Goal: Information Seeking & Learning: Learn about a topic

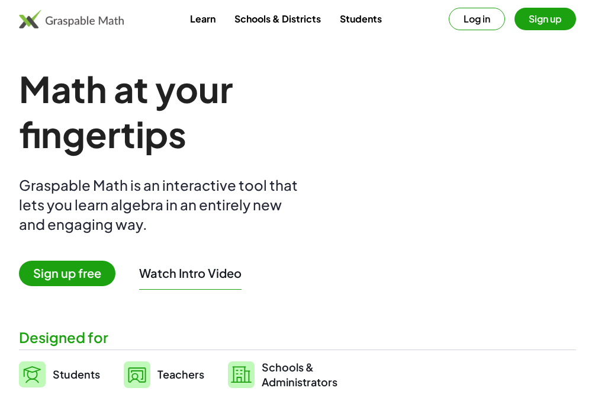
click at [479, 27] on button "Log in" at bounding box center [477, 19] width 56 height 23
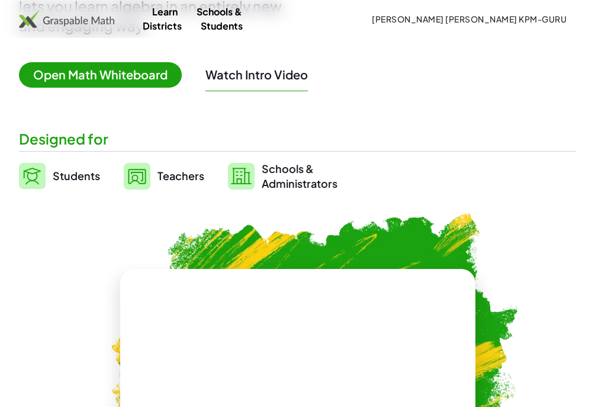
scroll to position [229, 0]
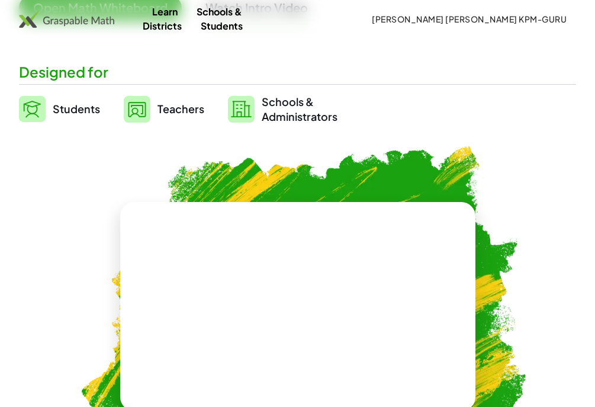
scroll to position [18, 0]
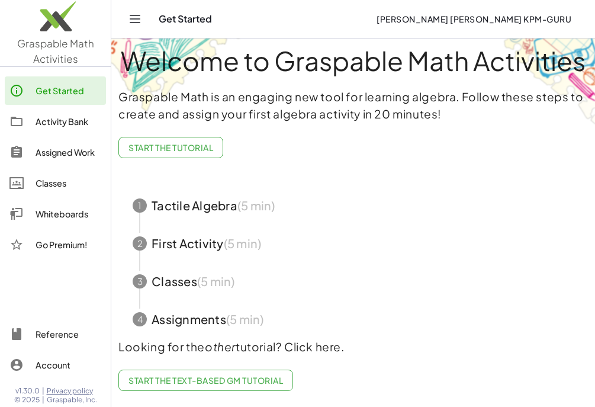
click at [43, 120] on div "Activity Bank" at bounding box center [69, 121] width 66 height 14
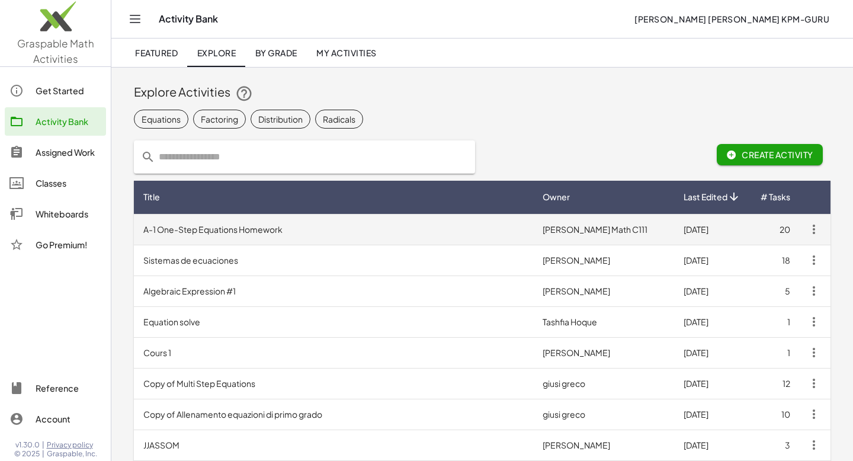
click at [271, 227] on td "A-1 One-Step Equations Homework" at bounding box center [333, 229] width 399 height 31
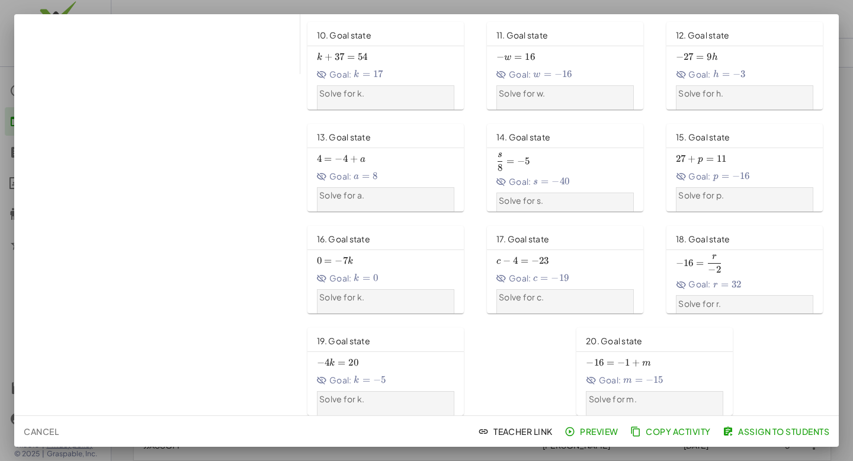
scroll to position [348, 0]
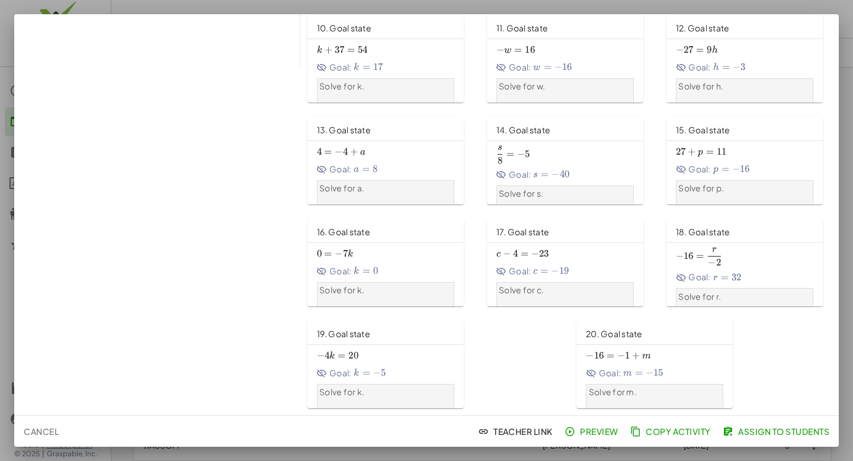
click at [41, 406] on span "Cancel" at bounding box center [41, 431] width 35 height 11
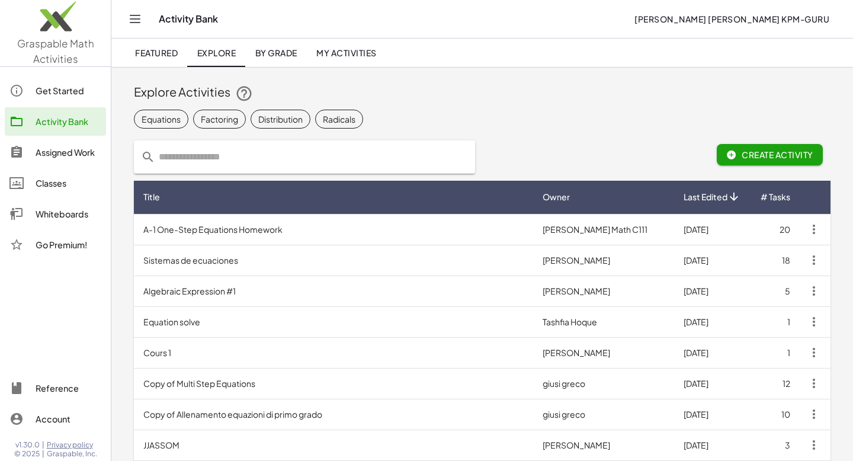
click at [59, 185] on div "Classes" at bounding box center [69, 183] width 66 height 14
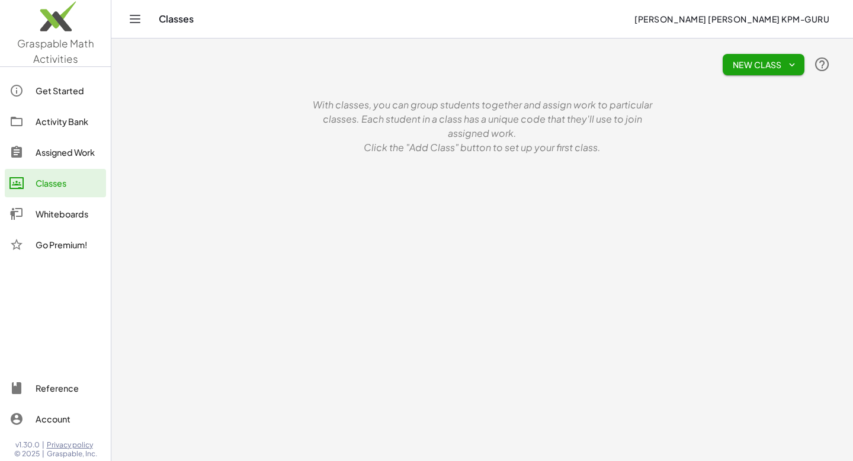
click at [84, 159] on div "Assigned Work" at bounding box center [69, 152] width 66 height 14
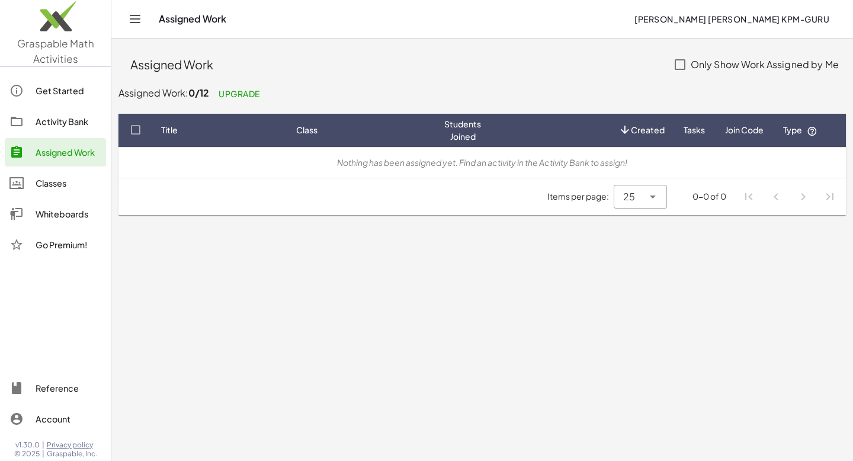
click at [78, 197] on link "Classes" at bounding box center [55, 183] width 101 height 28
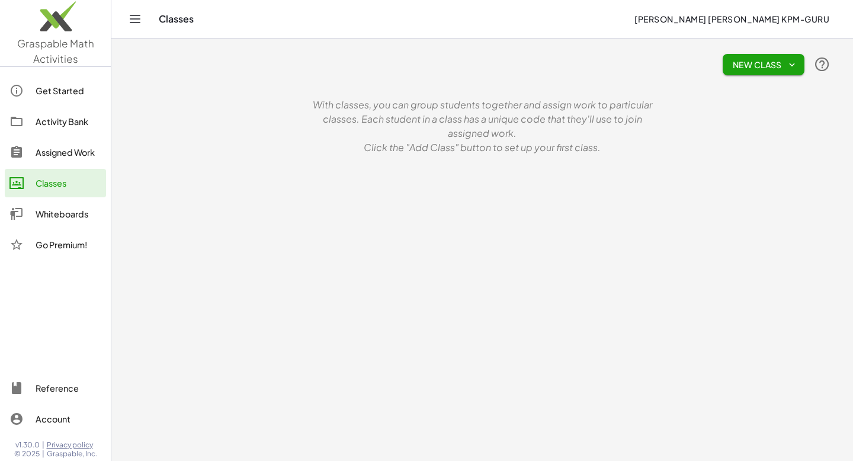
click at [57, 217] on div "Whiteboards" at bounding box center [69, 214] width 66 height 14
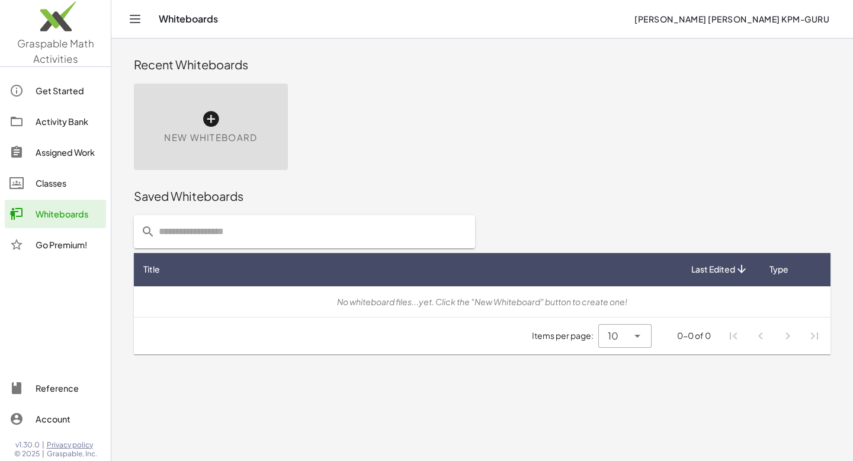
click at [65, 95] on div "Get Started" at bounding box center [69, 91] width 66 height 14
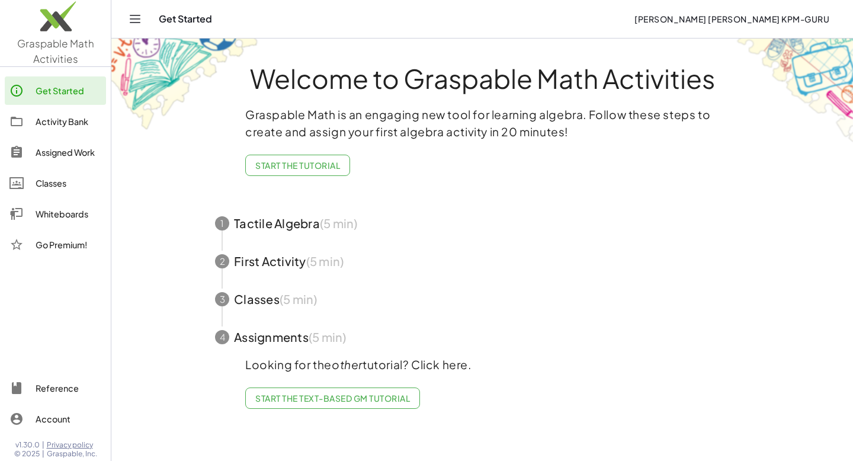
click at [72, 125] on div "Activity Bank" at bounding box center [69, 121] width 66 height 14
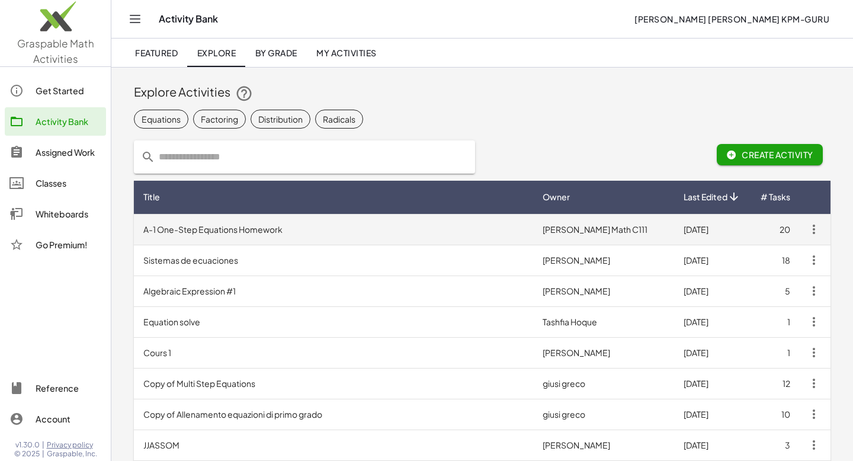
click at [455, 227] on td "A-1 One-Step Equations Homework" at bounding box center [333, 229] width 399 height 31
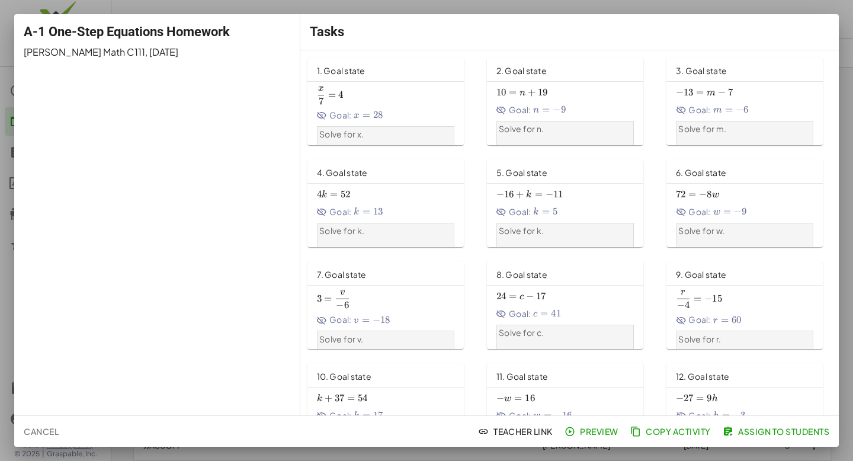
click at [595, 406] on span "Preview" at bounding box center [593, 431] width 52 height 11
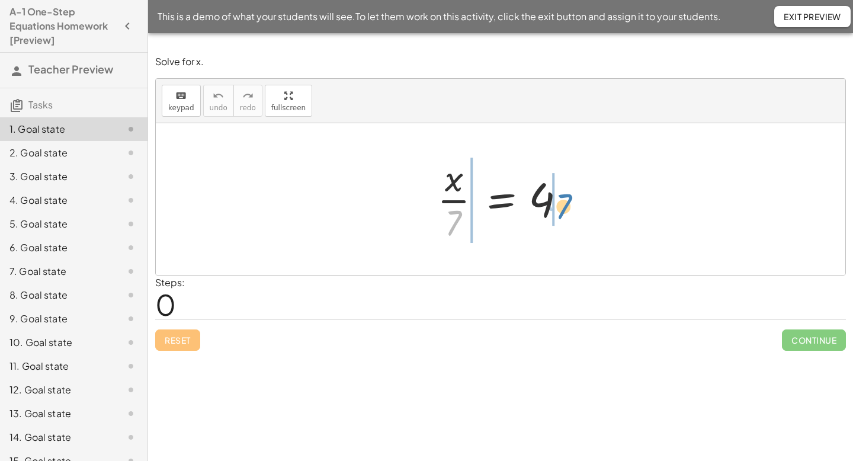
drag, startPoint x: 452, startPoint y: 224, endPoint x: 562, endPoint y: 208, distance: 111.4
click at [562, 208] on div at bounding box center [504, 198] width 147 height 91
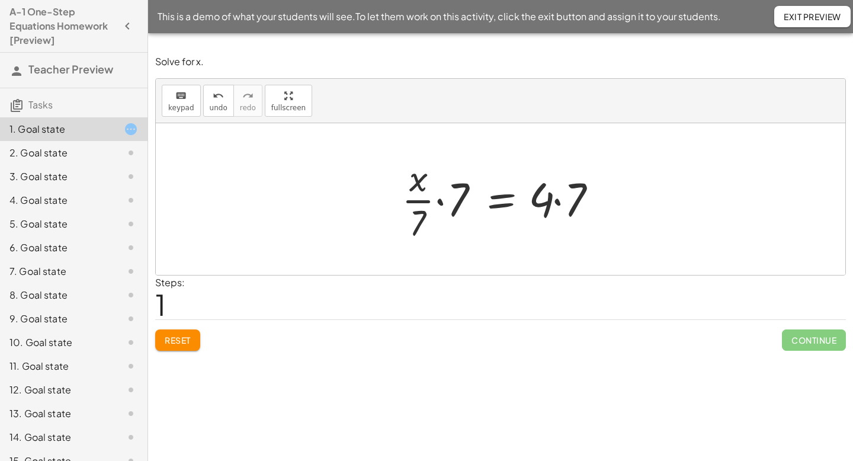
click at [418, 224] on div at bounding box center [505, 198] width 219 height 91
click at [458, 201] on div at bounding box center [505, 198] width 219 height 91
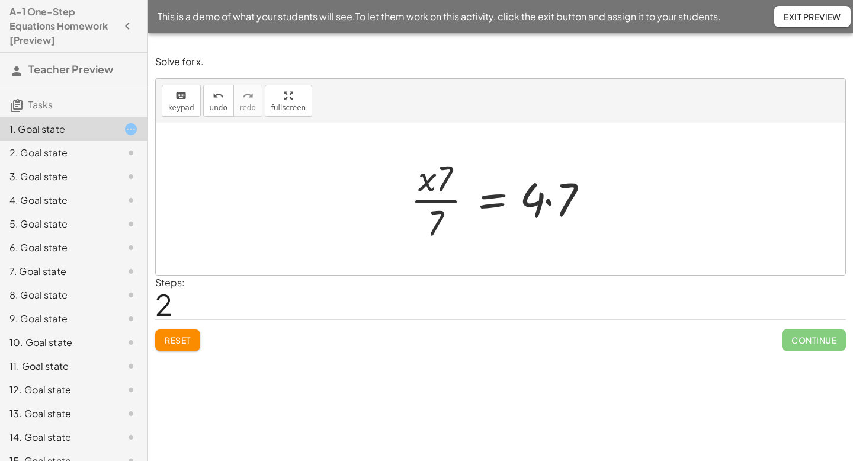
click at [444, 190] on div at bounding box center [505, 198] width 201 height 91
click at [444, 188] on div at bounding box center [505, 198] width 201 height 91
click at [548, 201] on div at bounding box center [505, 198] width 201 height 91
click at [445, 172] on div at bounding box center [504, 198] width 189 height 91
click at [436, 178] on div at bounding box center [504, 198] width 189 height 91
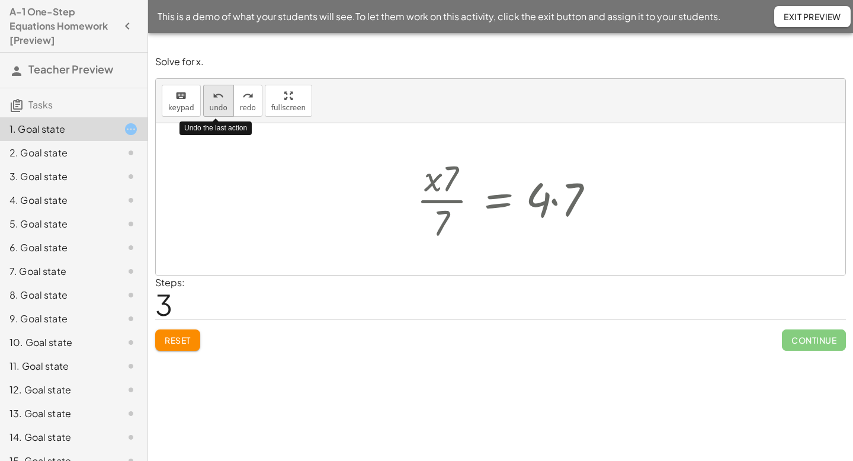
click at [219, 104] on span "undo" at bounding box center [219, 108] width 18 height 8
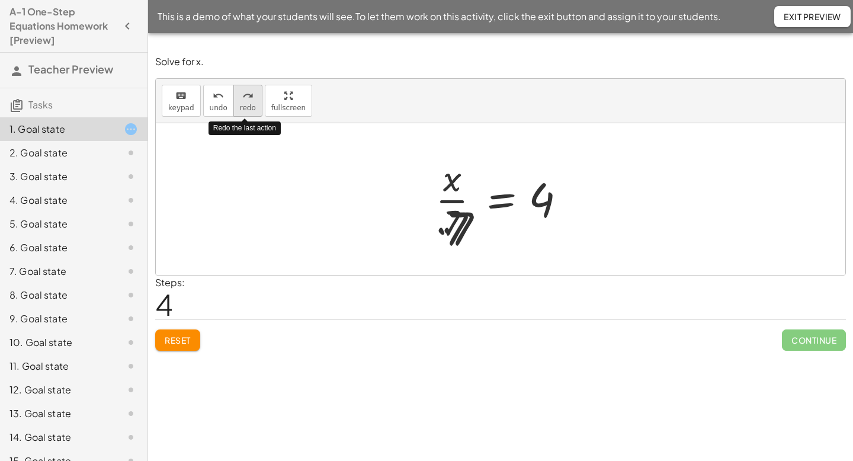
click at [245, 102] on icon "redo" at bounding box center [247, 96] width 11 height 14
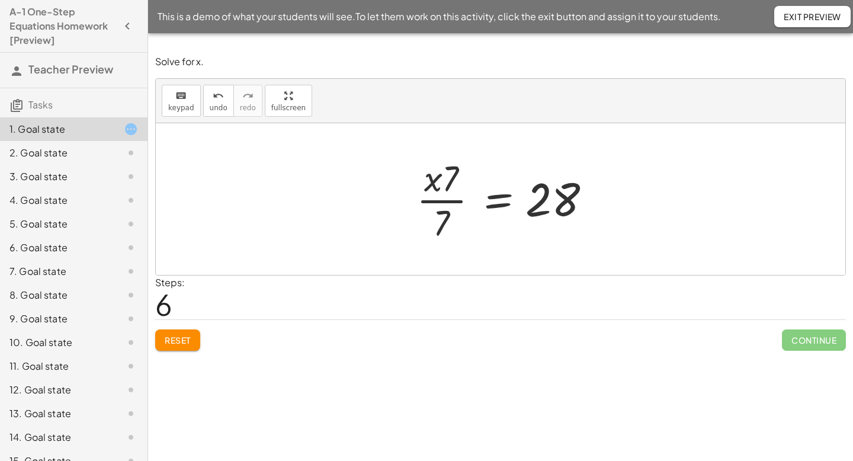
click at [446, 178] on div at bounding box center [504, 198] width 189 height 91
click at [450, 181] on div at bounding box center [504, 198] width 189 height 91
click at [187, 339] on span "Reset" at bounding box center [178, 340] width 26 height 11
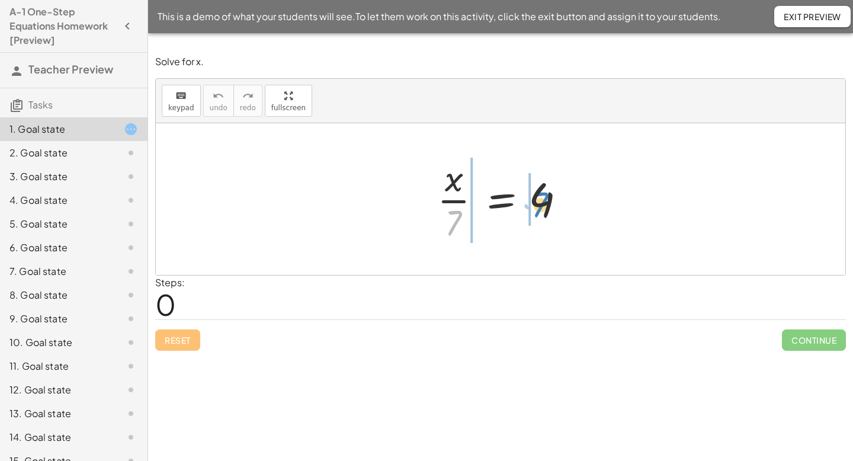
drag, startPoint x: 453, startPoint y: 221, endPoint x: 540, endPoint y: 203, distance: 88.4
click at [540, 203] on div at bounding box center [504, 198] width 147 height 91
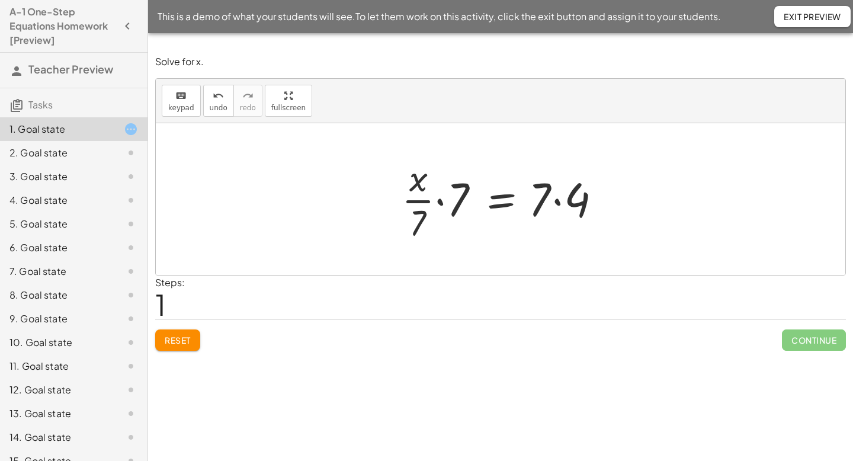
click at [540, 199] on div at bounding box center [505, 198] width 219 height 91
click at [563, 198] on div at bounding box center [505, 198] width 219 height 91
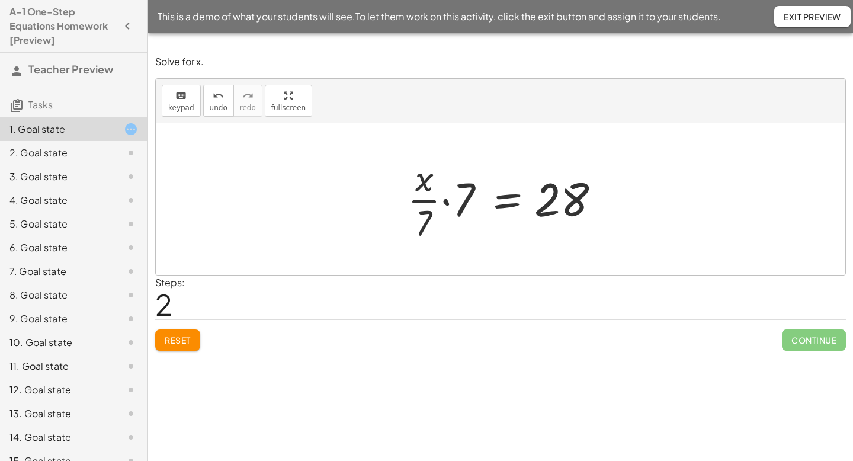
click at [418, 175] on div at bounding box center [505, 198] width 207 height 91
click at [425, 178] on div at bounding box center [505, 198] width 207 height 91
drag, startPoint x: 420, startPoint y: 224, endPoint x: 468, endPoint y: 195, distance: 56.3
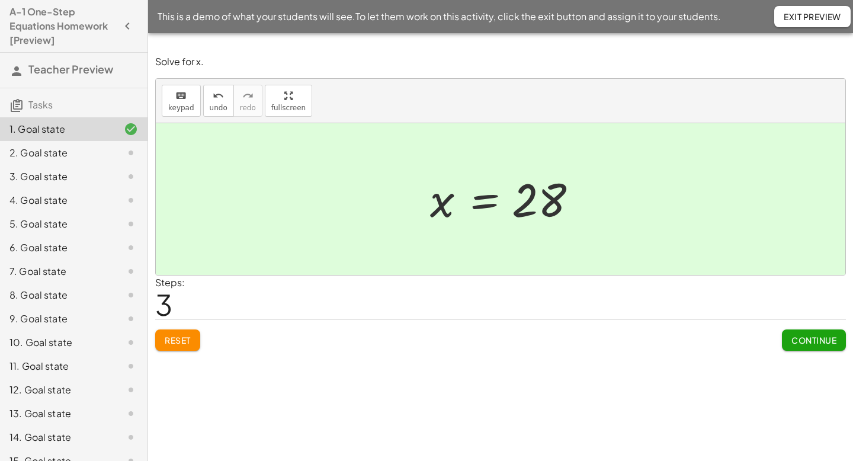
click at [807, 339] on span "Continue" at bounding box center [813, 340] width 45 height 11
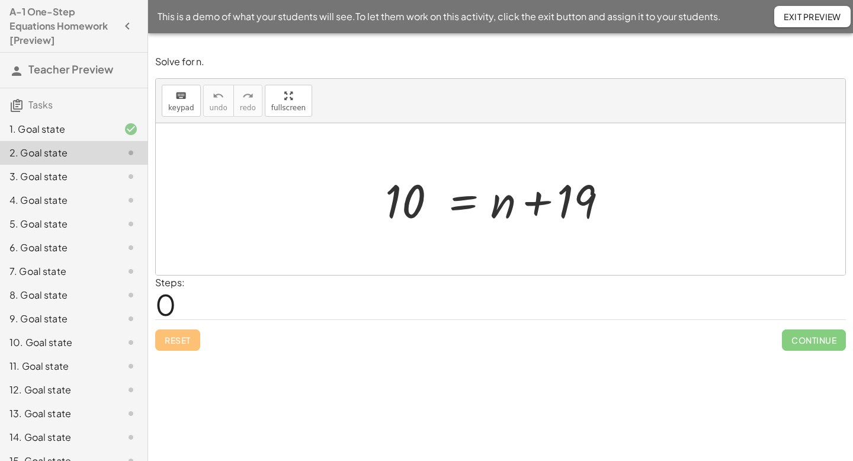
click at [579, 203] on div at bounding box center [505, 199] width 252 height 61
drag, startPoint x: 579, startPoint y: 203, endPoint x: 393, endPoint y: 203, distance: 185.4
click at [393, 203] on div at bounding box center [505, 199] width 252 height 61
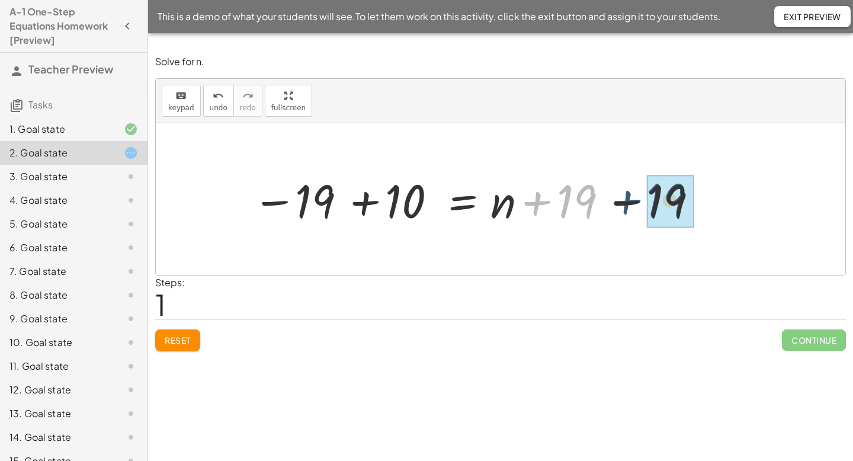
drag, startPoint x: 575, startPoint y: 203, endPoint x: 670, endPoint y: 202, distance: 94.8
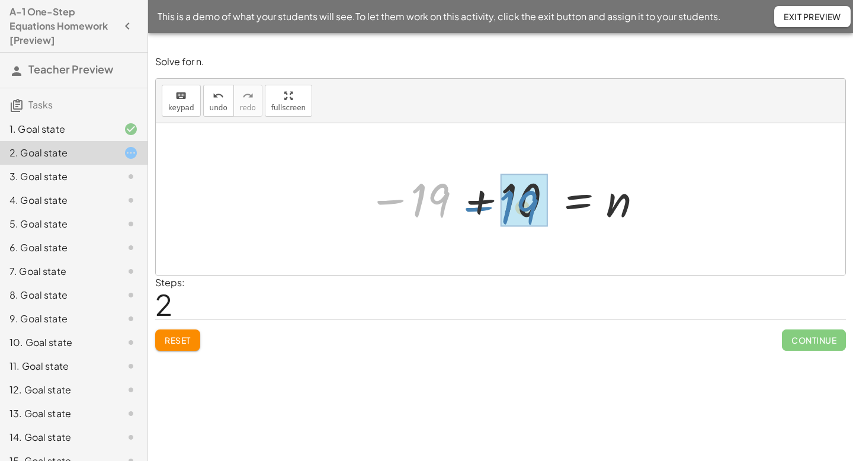
drag, startPoint x: 420, startPoint y: 196, endPoint x: 508, endPoint y: 203, distance: 88.5
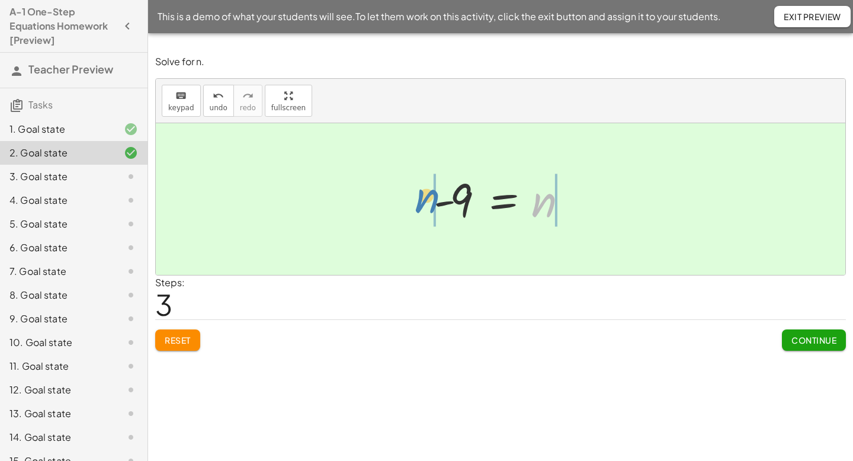
drag, startPoint x: 544, startPoint y: 211, endPoint x: 426, endPoint y: 207, distance: 117.3
click at [426, 207] on div "10 = + n + 19 − 19 + 10 = + n + 19 − 19 − 19 + 10 = + n + 0 − 19 + 10 = n n = n…" at bounding box center [500, 199] width 169 height 65
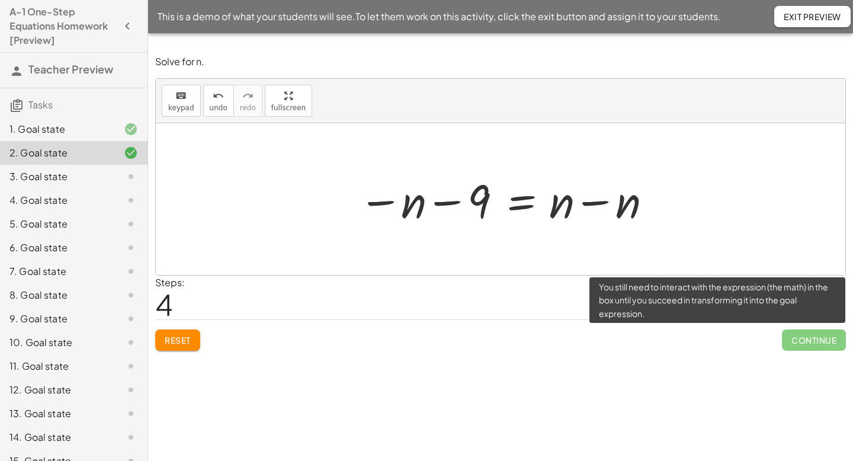
click at [800, 341] on span "Continue" at bounding box center [814, 339] width 64 height 21
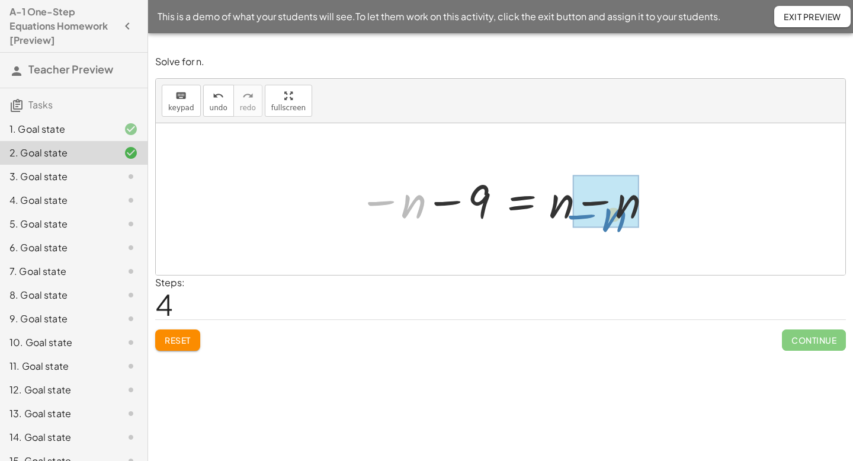
drag, startPoint x: 407, startPoint y: 206, endPoint x: 609, endPoint y: 220, distance: 203.0
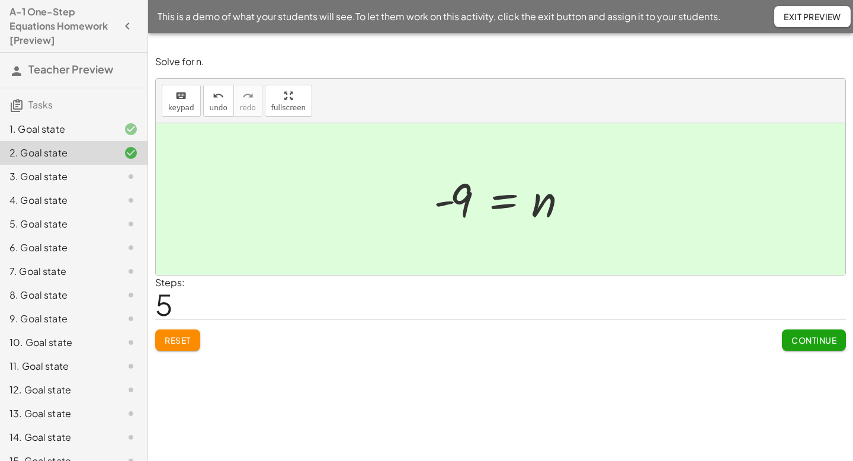
click at [821, 344] on span "Continue" at bounding box center [813, 340] width 45 height 11
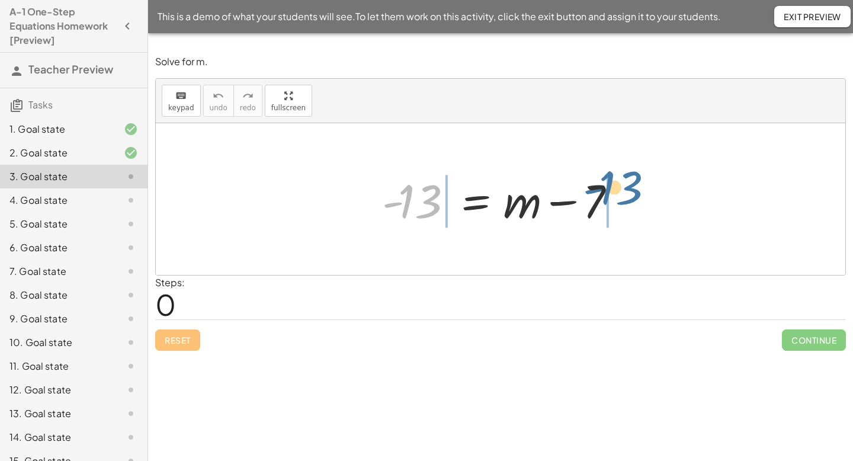
drag, startPoint x: 425, startPoint y: 198, endPoint x: 625, endPoint y: 186, distance: 201.2
click at [625, 186] on div at bounding box center [504, 199] width 257 height 61
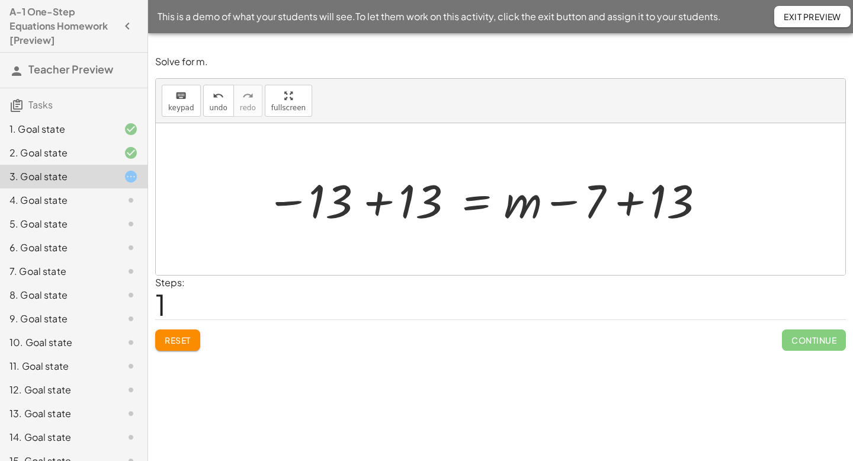
click at [389, 197] on div at bounding box center [487, 199] width 455 height 61
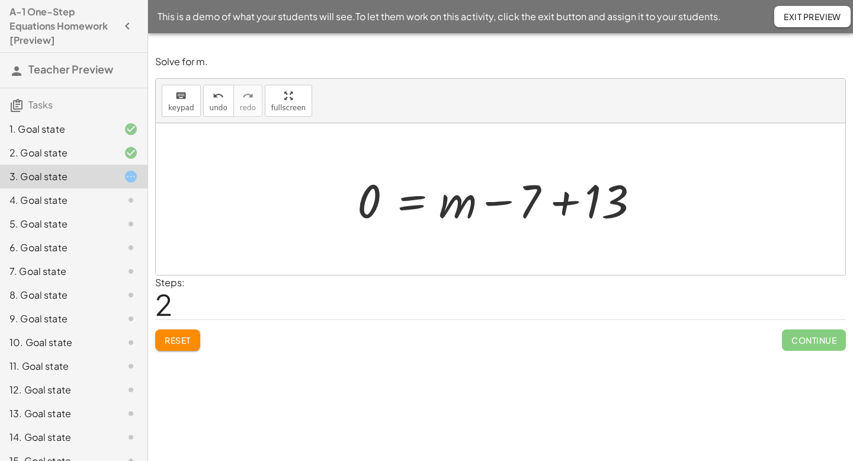
click at [588, 210] on div at bounding box center [504, 199] width 307 height 61
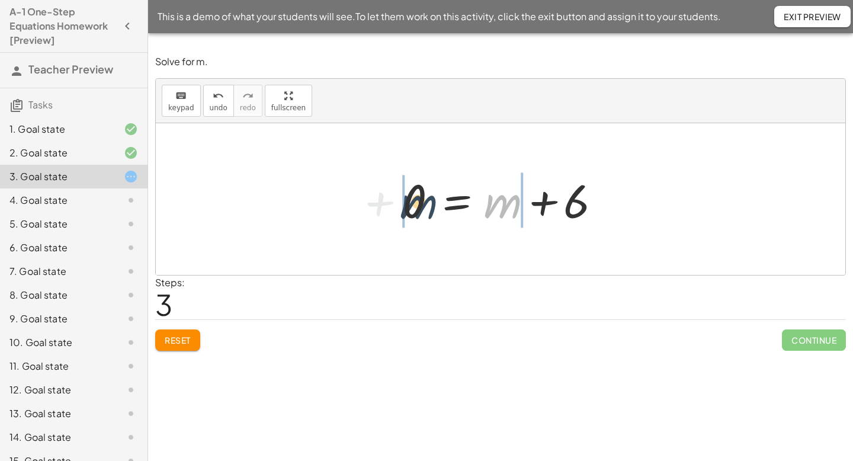
drag, startPoint x: 508, startPoint y: 208, endPoint x: 412, endPoint y: 218, distance: 96.4
click at [412, 218] on div at bounding box center [504, 199] width 217 height 61
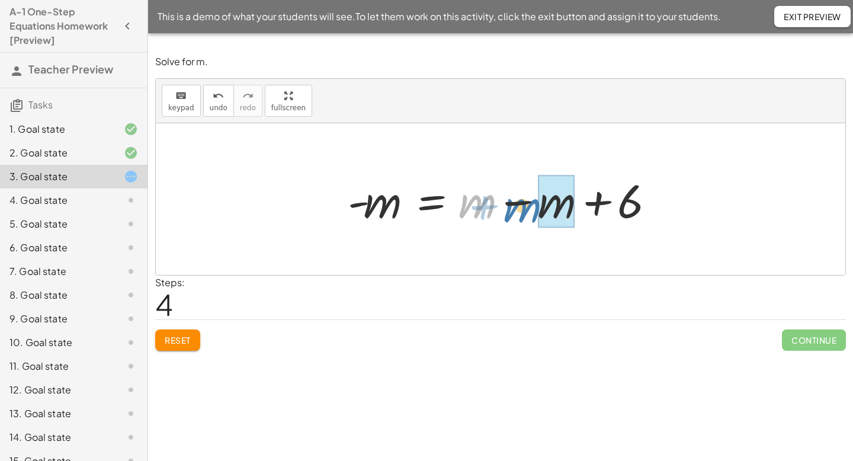
drag, startPoint x: 484, startPoint y: 210, endPoint x: 537, endPoint y: 214, distance: 52.3
click at [537, 214] on div at bounding box center [505, 199] width 326 height 61
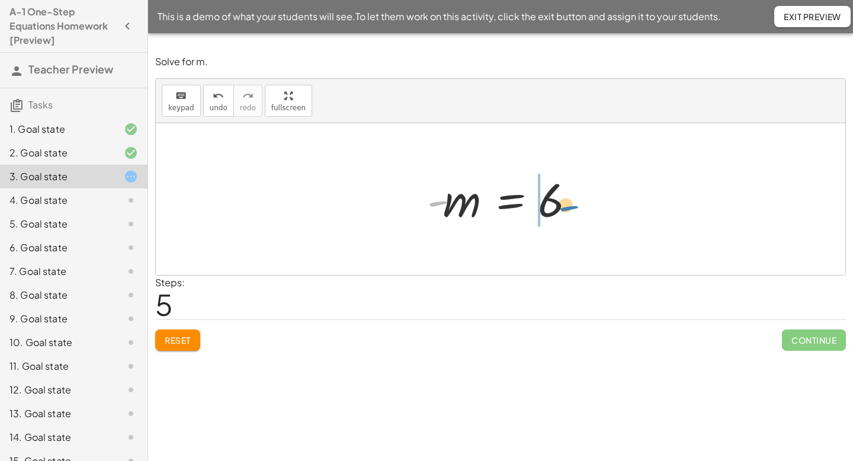
drag, startPoint x: 441, startPoint y: 203, endPoint x: 576, endPoint y: 204, distance: 134.5
click at [573, 207] on div at bounding box center [504, 199] width 167 height 59
